Goal: Task Accomplishment & Management: Manage account settings

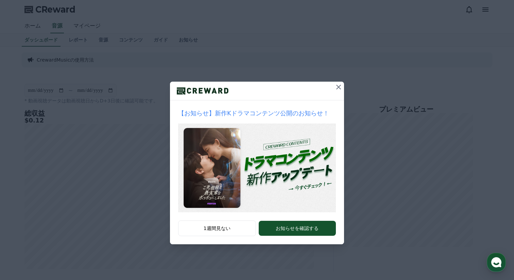
click at [338, 88] on icon at bounding box center [338, 87] width 5 height 5
click at [340, 90] on icon at bounding box center [338, 87] width 8 height 8
